Goal: Task Accomplishment & Management: Manage account settings

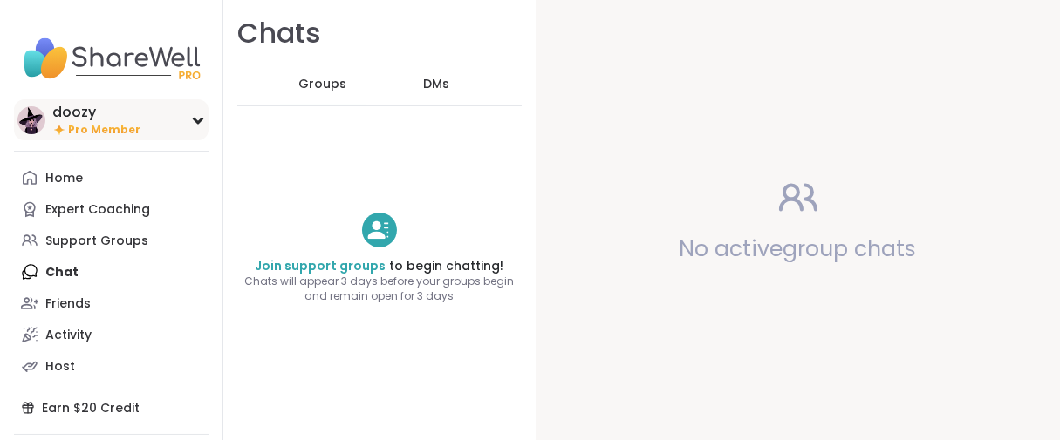
click at [124, 138] on span "Pro Member" at bounding box center [104, 130] width 72 height 15
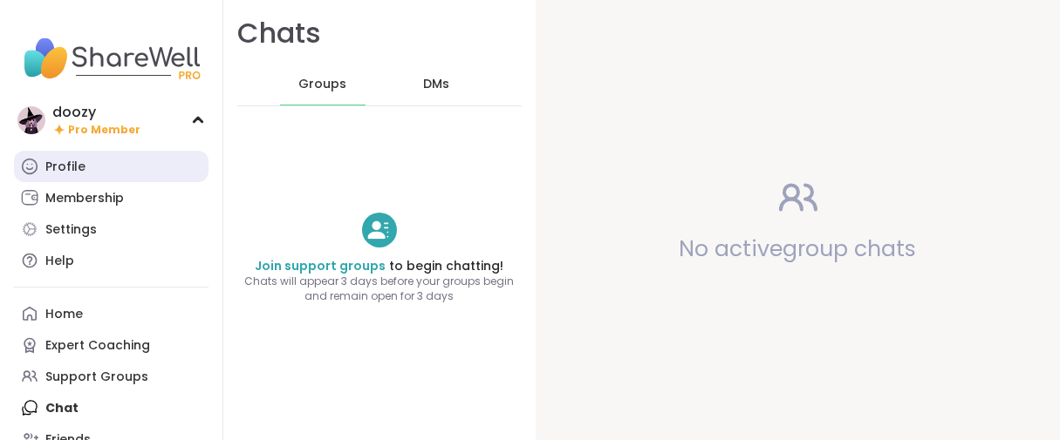
click at [106, 182] on link "Profile" at bounding box center [111, 166] width 194 height 31
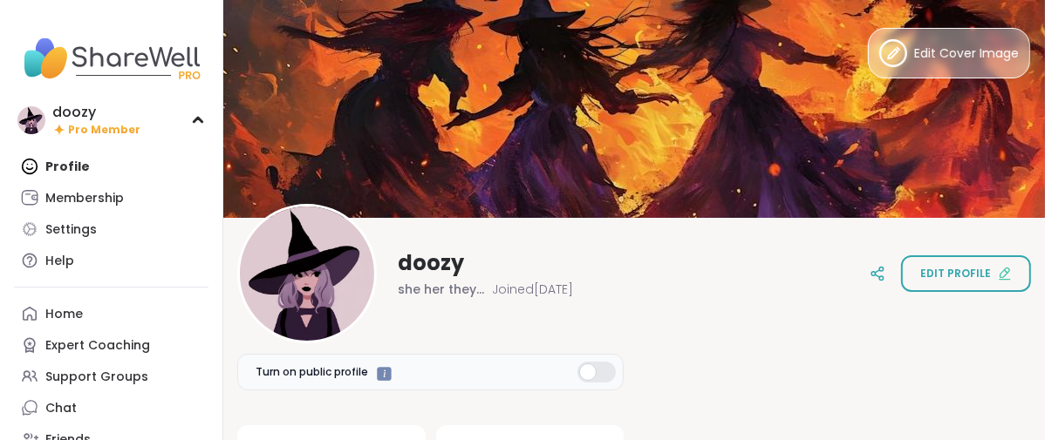
click at [933, 63] on span "Edit Cover Image" at bounding box center [966, 53] width 105 height 18
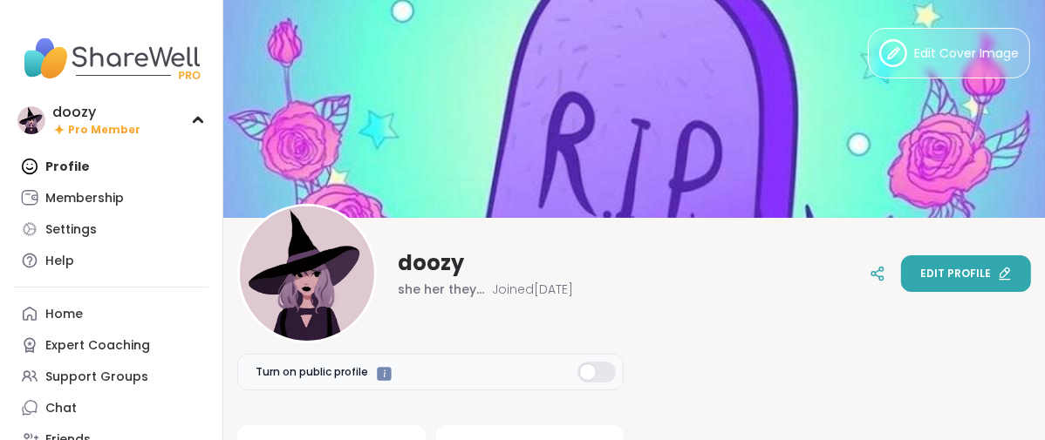
click at [901, 278] on button "Edit profile" at bounding box center [966, 274] width 130 height 37
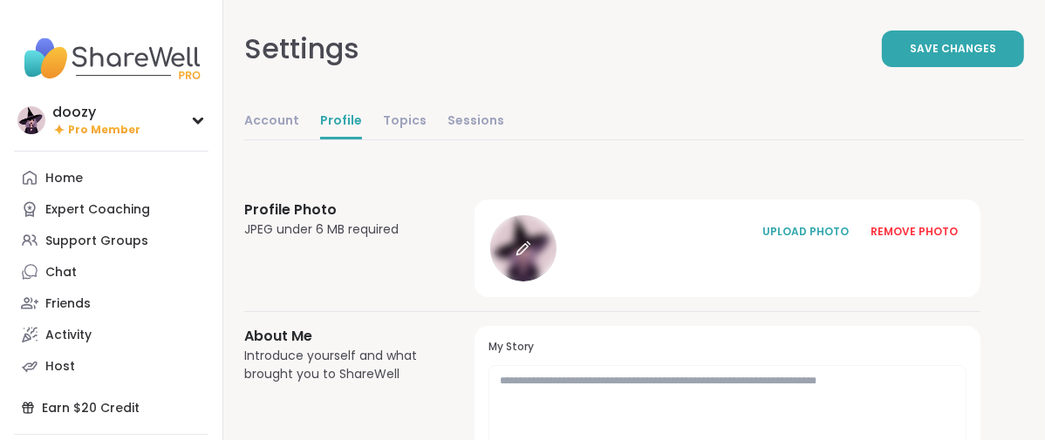
click at [556, 282] on div at bounding box center [523, 248] width 66 height 66
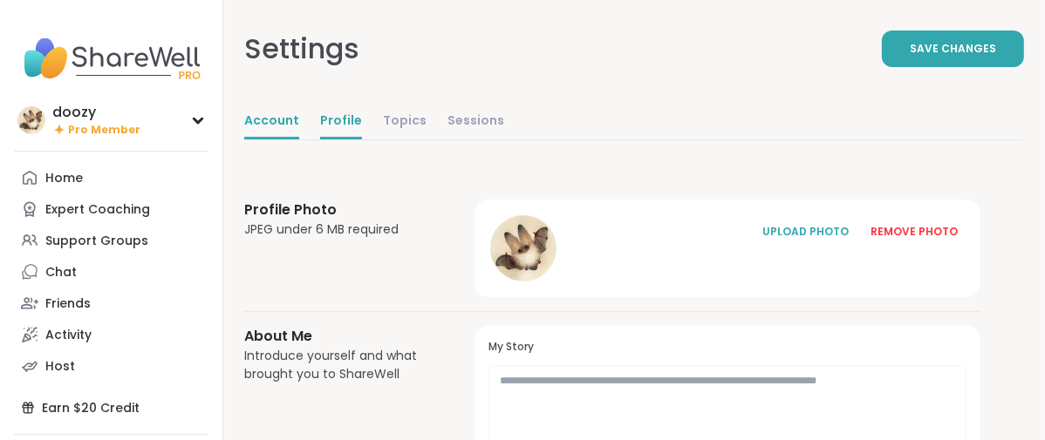
click at [299, 140] on link "Account" at bounding box center [271, 122] width 55 height 35
select select "**"
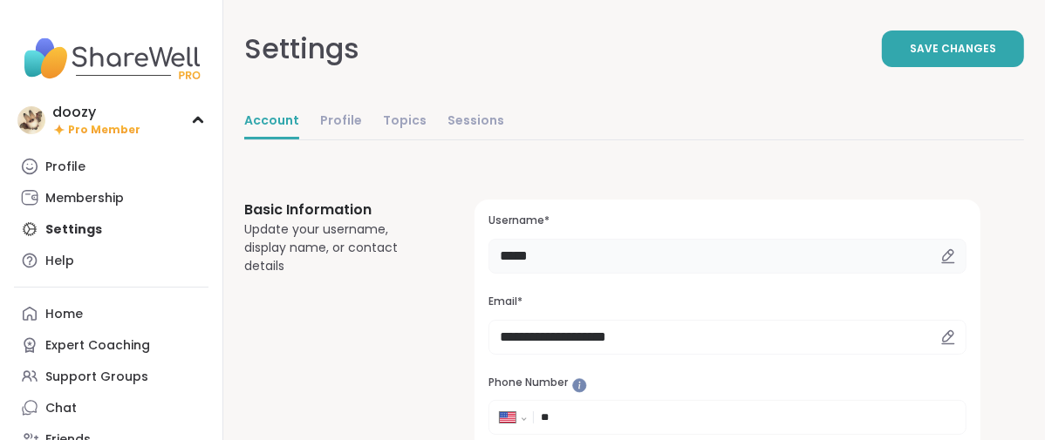
click at [654, 274] on input "*****" at bounding box center [727, 256] width 478 height 35
type input "*"
type input "******"
click at [882, 67] on button "Save Changes" at bounding box center [953, 49] width 142 height 37
click at [85, 176] on div "Profile" at bounding box center [65, 167] width 40 height 17
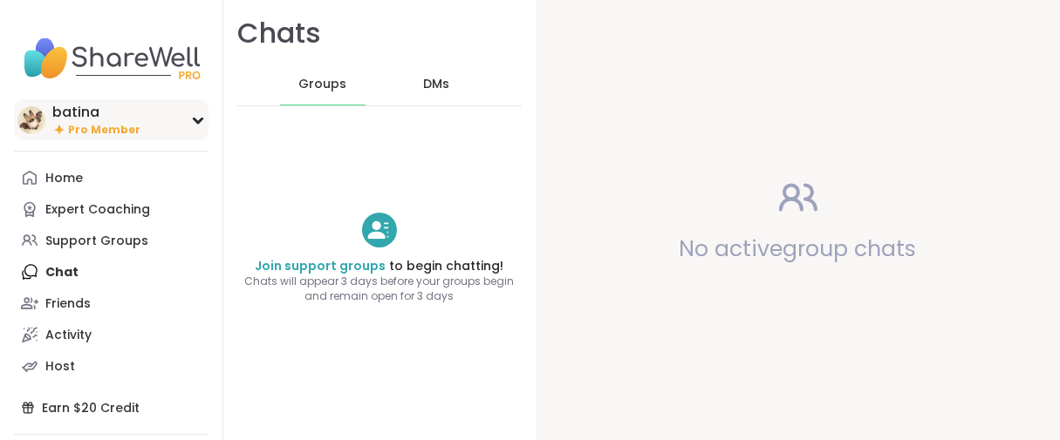
click at [91, 122] on div "batina" at bounding box center [96, 112] width 88 height 19
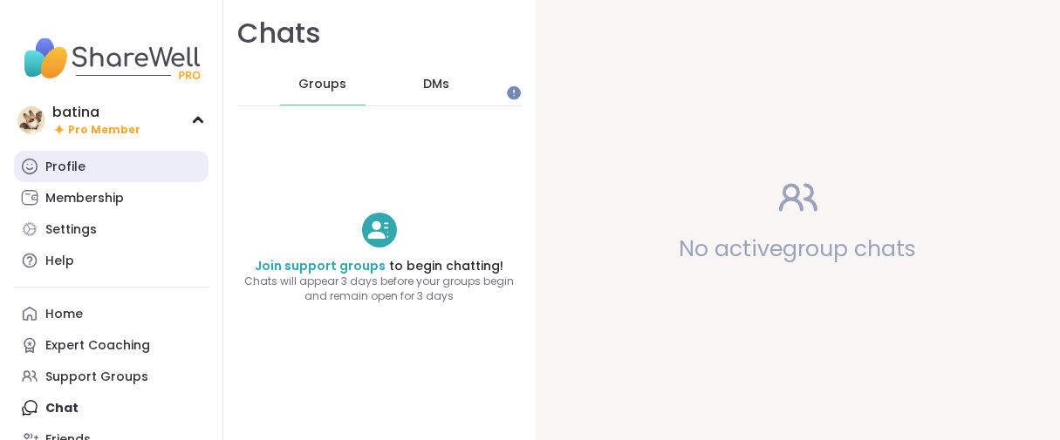
click at [63, 176] on div "Profile" at bounding box center [65, 167] width 40 height 17
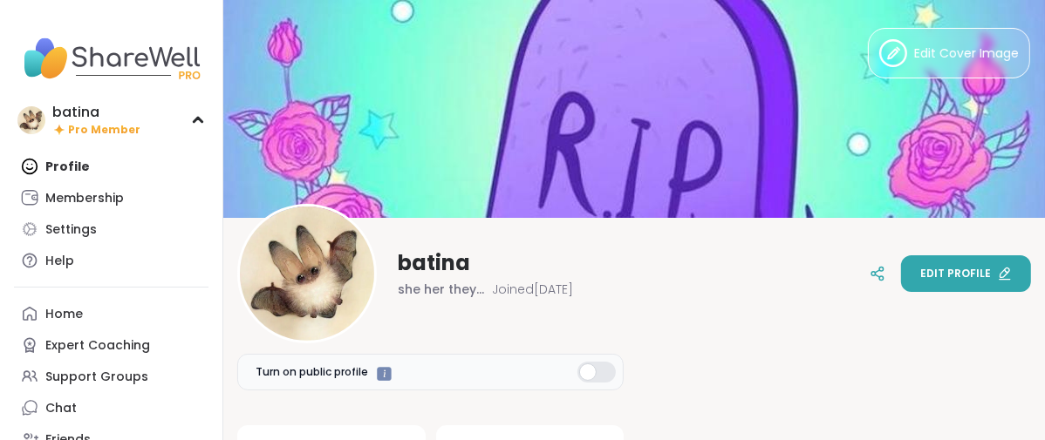
click at [920, 272] on span "Edit profile" at bounding box center [955, 274] width 71 height 16
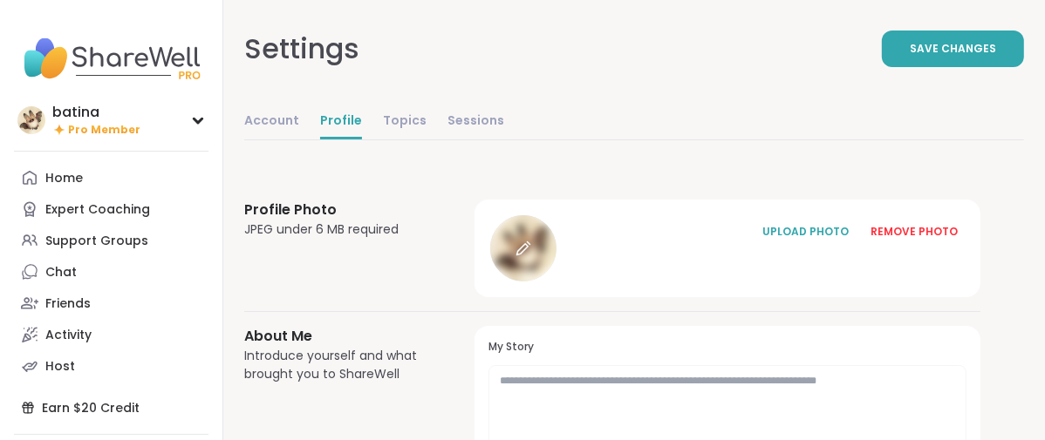
click at [556, 282] on div at bounding box center [523, 248] width 66 height 66
